Goal: Complete application form

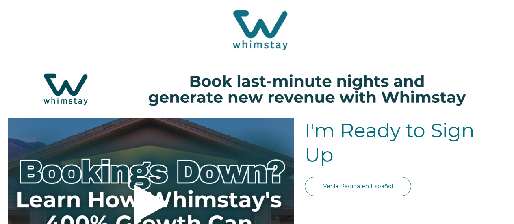
select select "US"
select select "Standard"
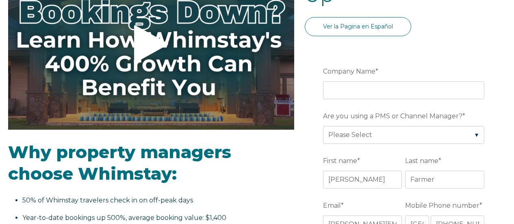
scroll to position [162, 0]
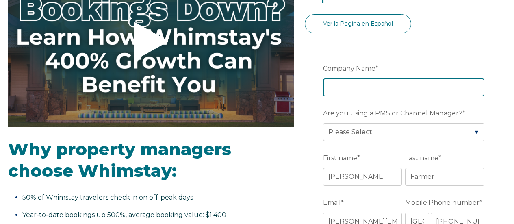
click at [412, 89] on input "Company Name *" at bounding box center [403, 87] width 161 height 18
type input "Escape Vacation Rental Management"
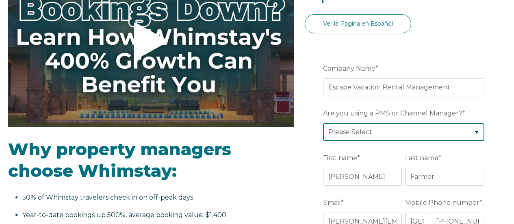
click at [475, 128] on select "Please Select Barefoot BookingPal Boost Brightside CiiRUS Escapia Guesty Hostaw…" at bounding box center [403, 132] width 161 height 18
select select "Hostaway"
click at [324, 123] on select "Please Select Barefoot BookingPal Boost Brightside CiiRUS Escapia Guesty Hostaw…" at bounding box center [403, 132] width 161 height 18
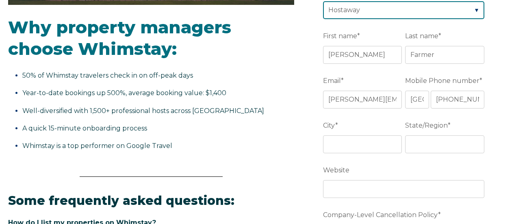
scroll to position [325, 0]
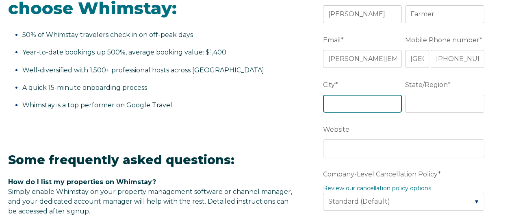
click at [363, 102] on input "City *" at bounding box center [362, 104] width 79 height 18
type input "Chaska"
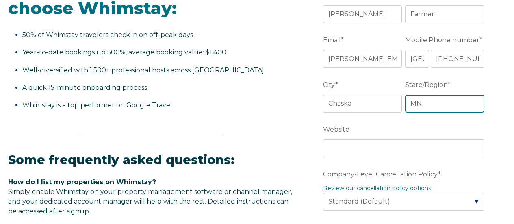
type input "MN"
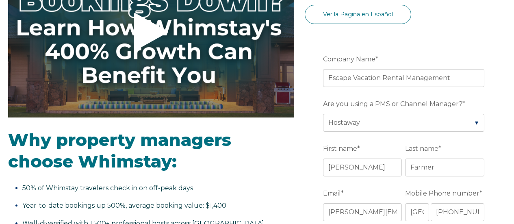
scroll to position [0, 0]
